Goal: Find specific page/section

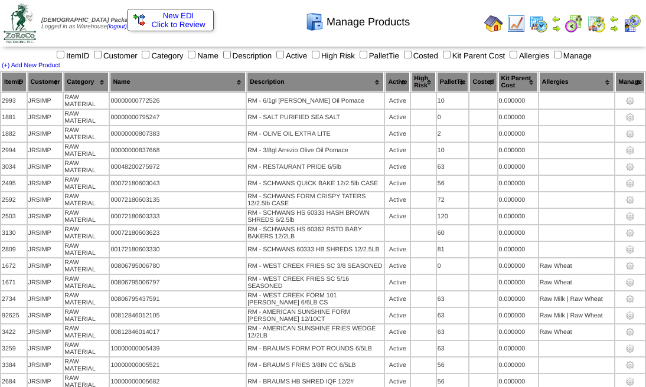
scroll to position [2269, 0]
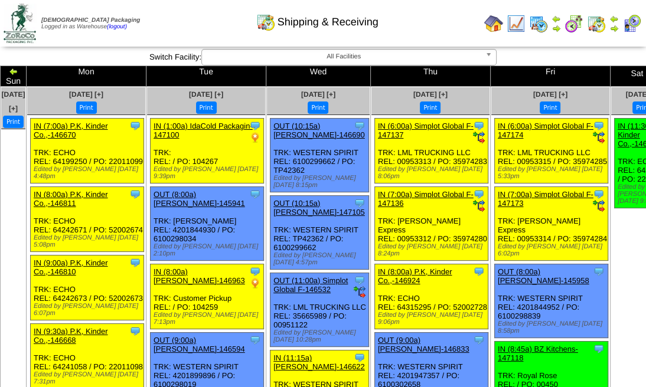
click at [25, 139] on ul at bounding box center [13, 217] width 24 height 177
